Goal: Check status

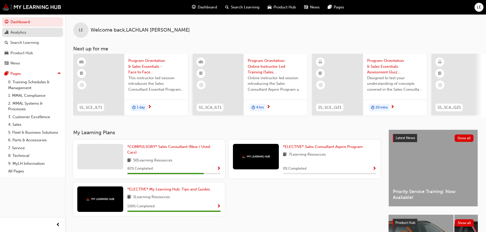
click at [28, 35] on div "Analytics" at bounding box center [33, 32] width 56 height 6
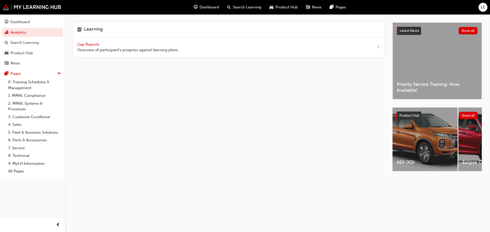
click at [92, 44] on span "Gap Reports" at bounding box center [88, 44] width 23 height 5
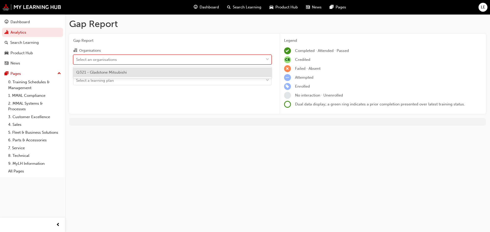
click at [195, 56] on div "Select an organisations" at bounding box center [168, 59] width 190 height 9
click at [77, 57] on input "Organisations option Q321 - Gladstone Mitsubishi focused, 1 of 1. 1 result avai…" at bounding box center [76, 59] width 1 height 4
click at [195, 56] on div "Select an organisations" at bounding box center [168, 59] width 190 height 9
click at [77, 57] on input "Organisations option Q321 - Gladstone Mitsubishi focused, 1 of 1. 1 result avai…" at bounding box center [76, 59] width 1 height 4
click at [195, 56] on div "Select an organisations" at bounding box center [168, 59] width 190 height 9
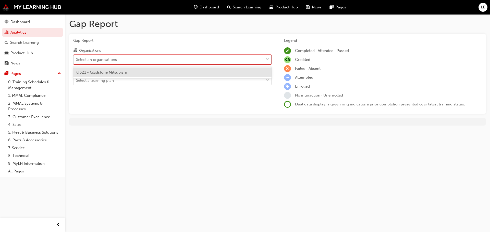
click at [77, 57] on input "Organisations option Q321 - Gladstone Mitsubishi focused, 1 of 1. 1 result avai…" at bounding box center [76, 59] width 1 height 4
click at [193, 70] on div "Q321 - Gladstone Mitsubishi" at bounding box center [172, 73] width 198 height 10
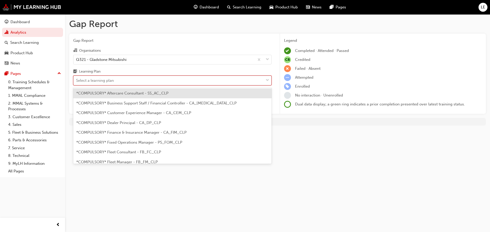
click at [189, 77] on div "Select a learning plan" at bounding box center [168, 80] width 190 height 9
click at [77, 78] on input "Learning Plan option *COMPULSORY* Aftercare Consultant - SS_AC_CLP focused, 1 o…" at bounding box center [76, 80] width 1 height 4
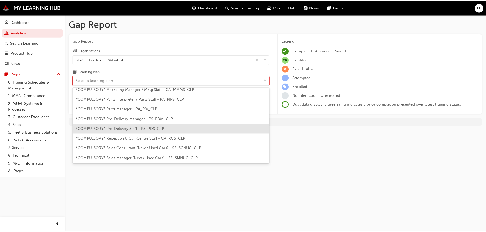
scroll to position [128, 0]
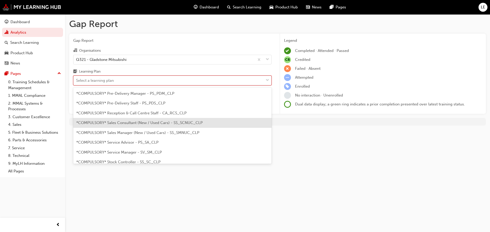
click at [229, 125] on div "*COMPULSORY* Sales Consultant (New / Used Cars) - SS_SCNUC_CLP" at bounding box center [172, 123] width 198 height 10
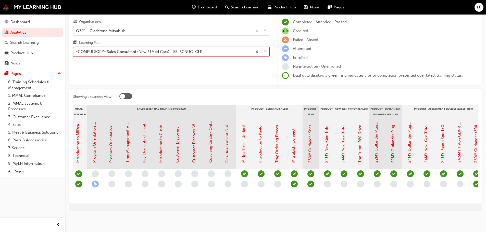
scroll to position [0, 507]
